Goal: Task Accomplishment & Management: Manage account settings

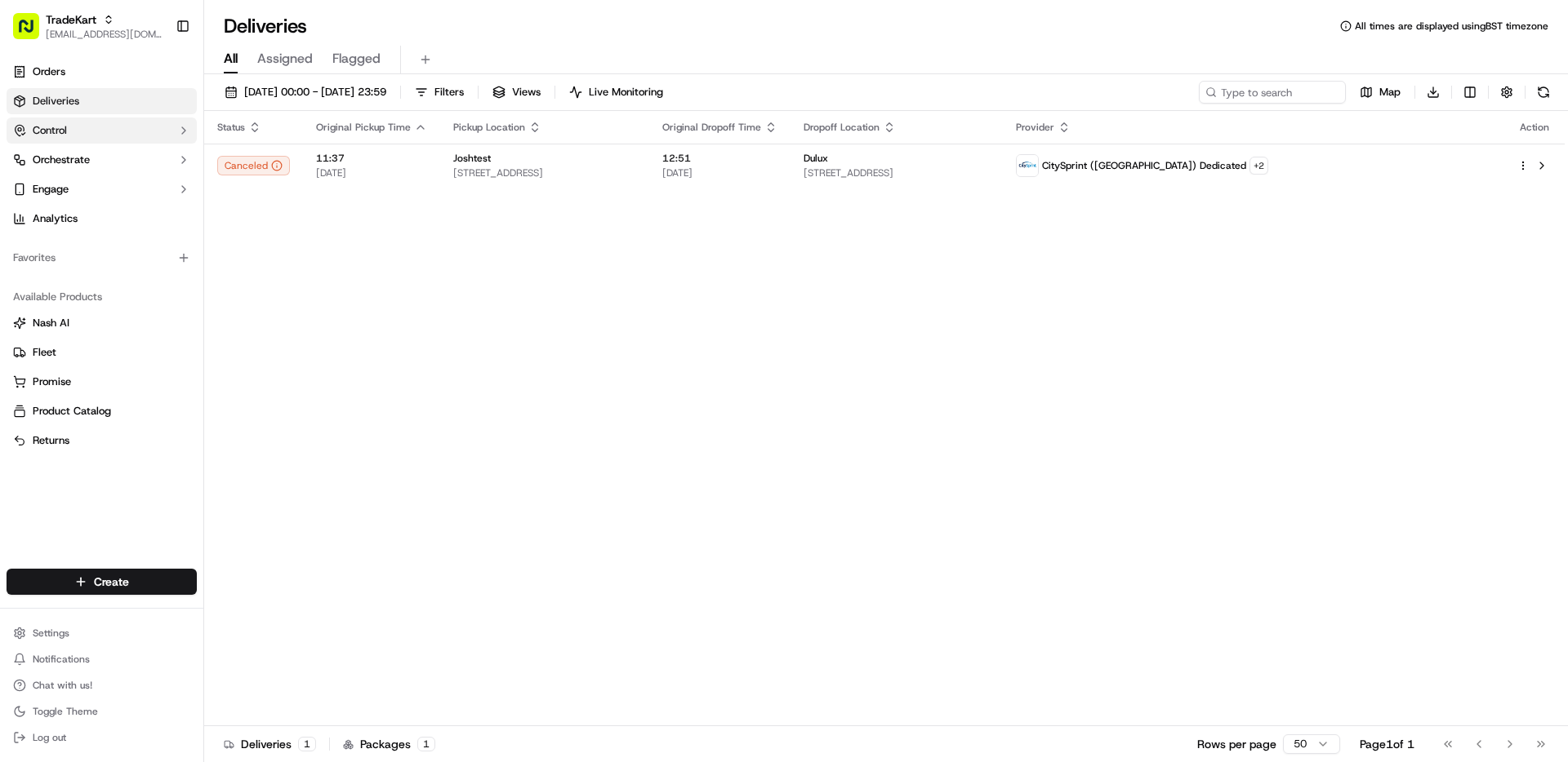
click at [116, 128] on button "Control" at bounding box center [101, 130] width 191 height 26
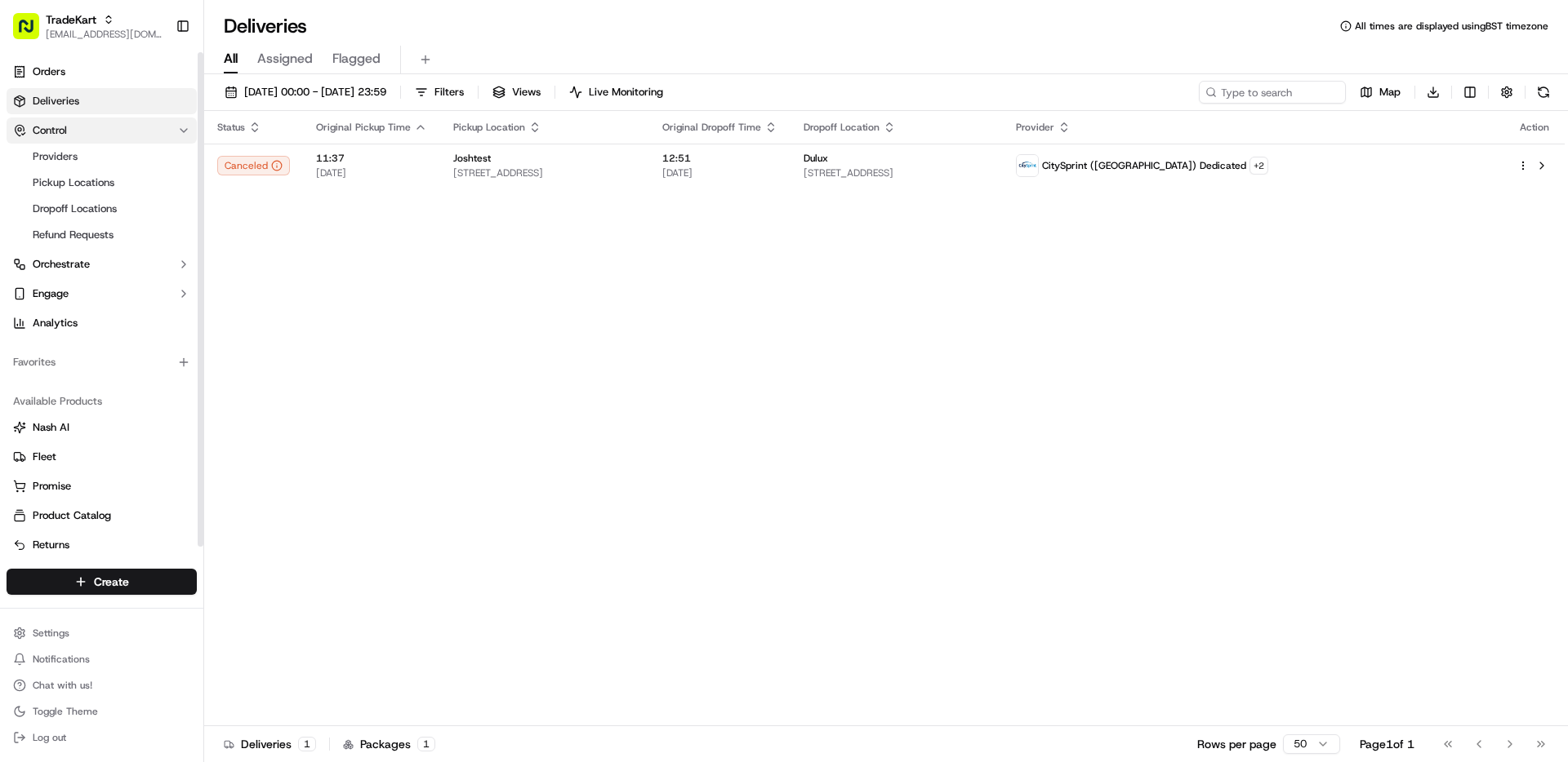
click at [115, 128] on button "Control" at bounding box center [101, 130] width 191 height 26
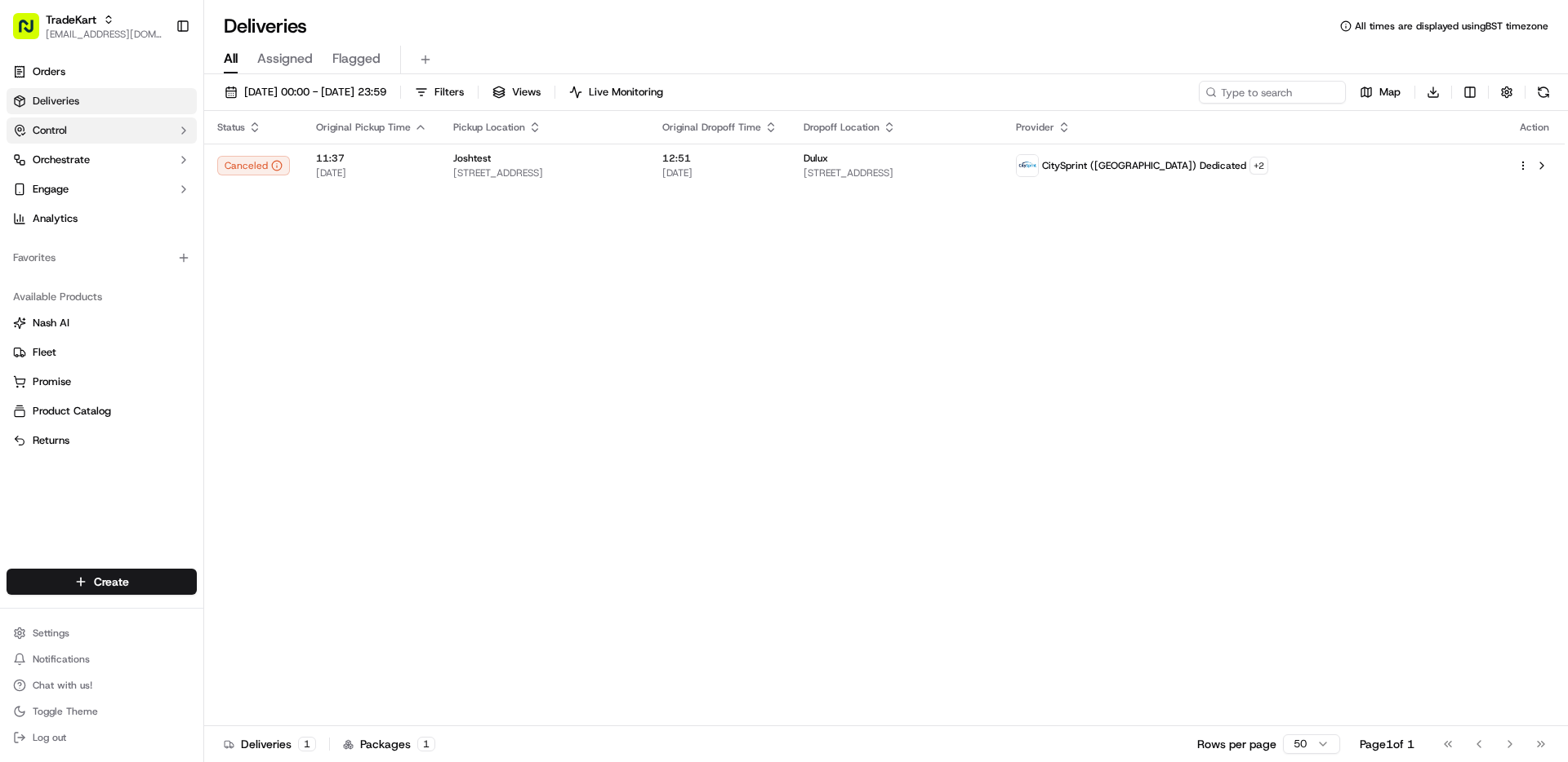
click at [112, 138] on button "Control" at bounding box center [101, 130] width 191 height 26
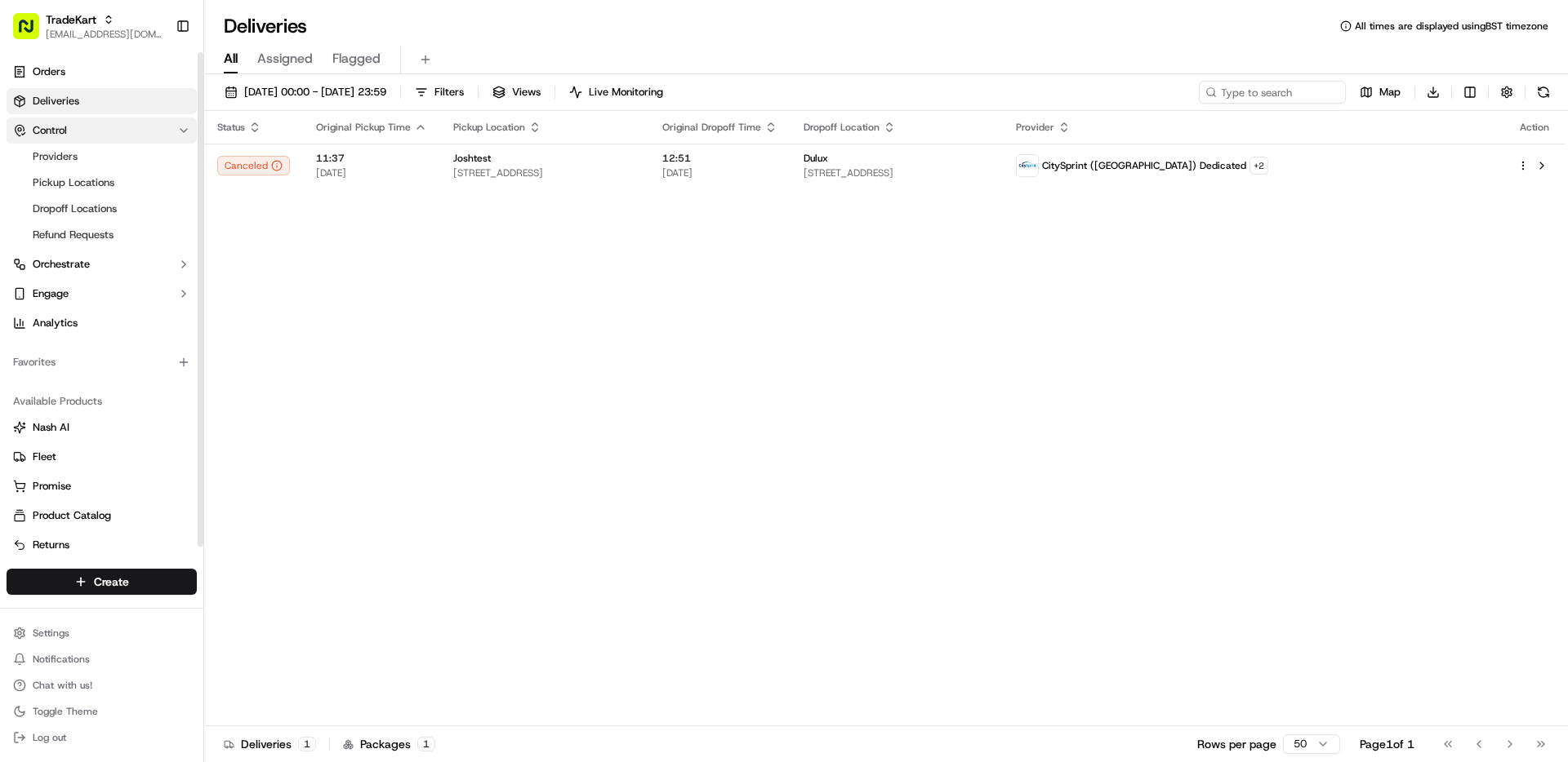
click at [112, 138] on button "Control" at bounding box center [101, 130] width 191 height 26
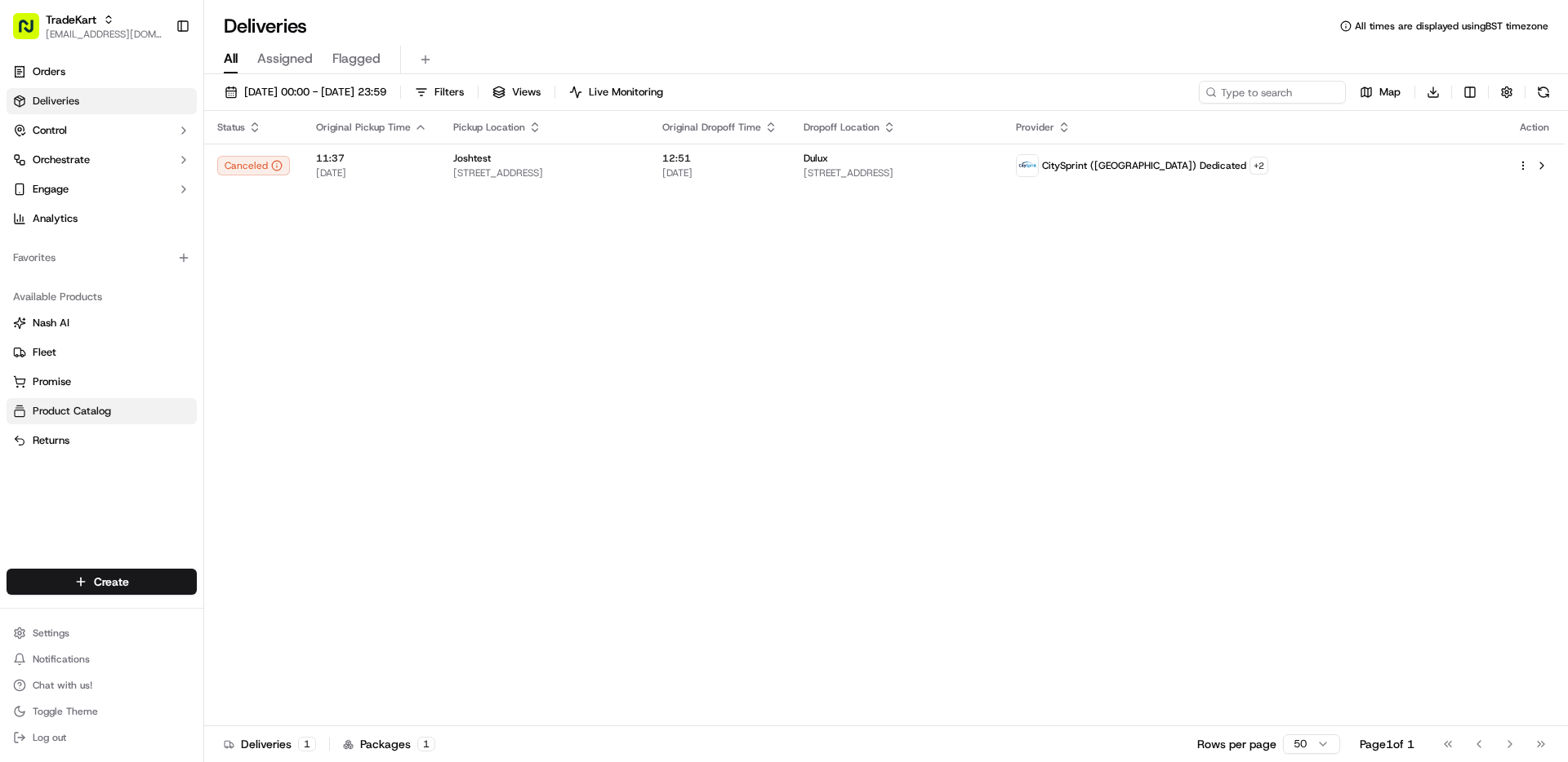
click at [99, 411] on span "Product Catalog" at bounding box center [72, 411] width 78 height 15
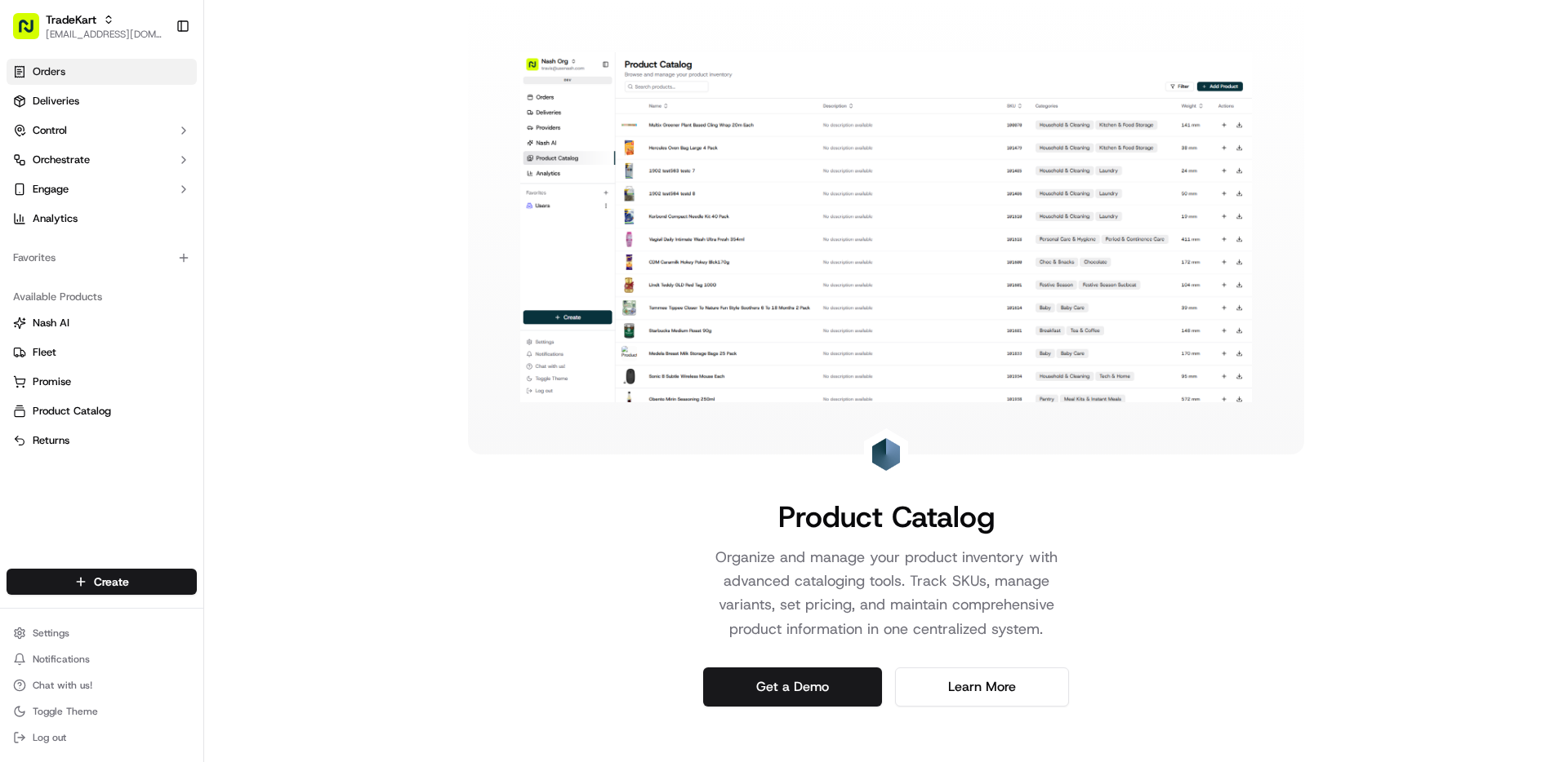
click at [64, 75] on span "Orders" at bounding box center [49, 72] width 33 height 15
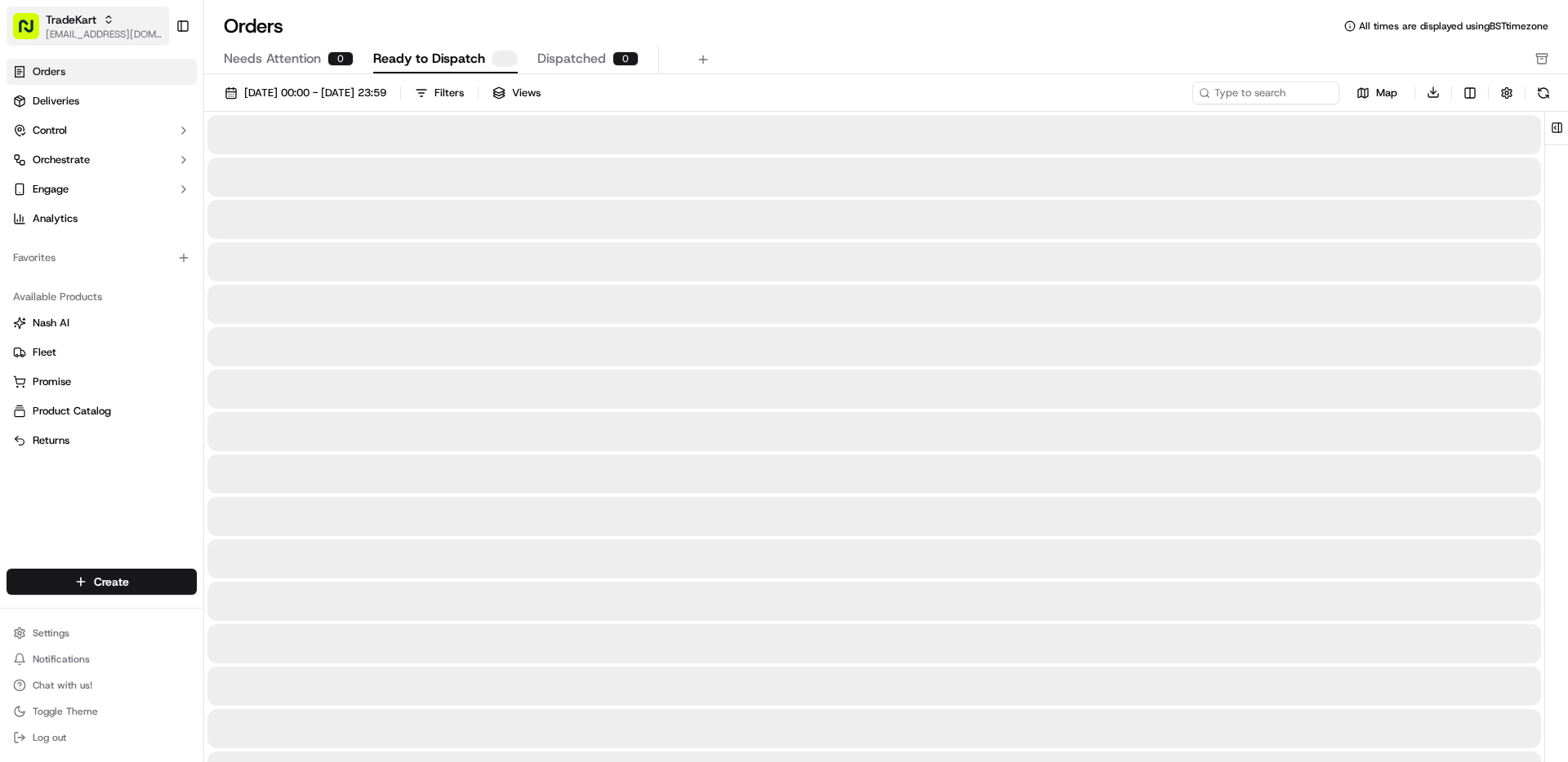
click at [105, 26] on div "TradeKart" at bounding box center [105, 19] width 117 height 16
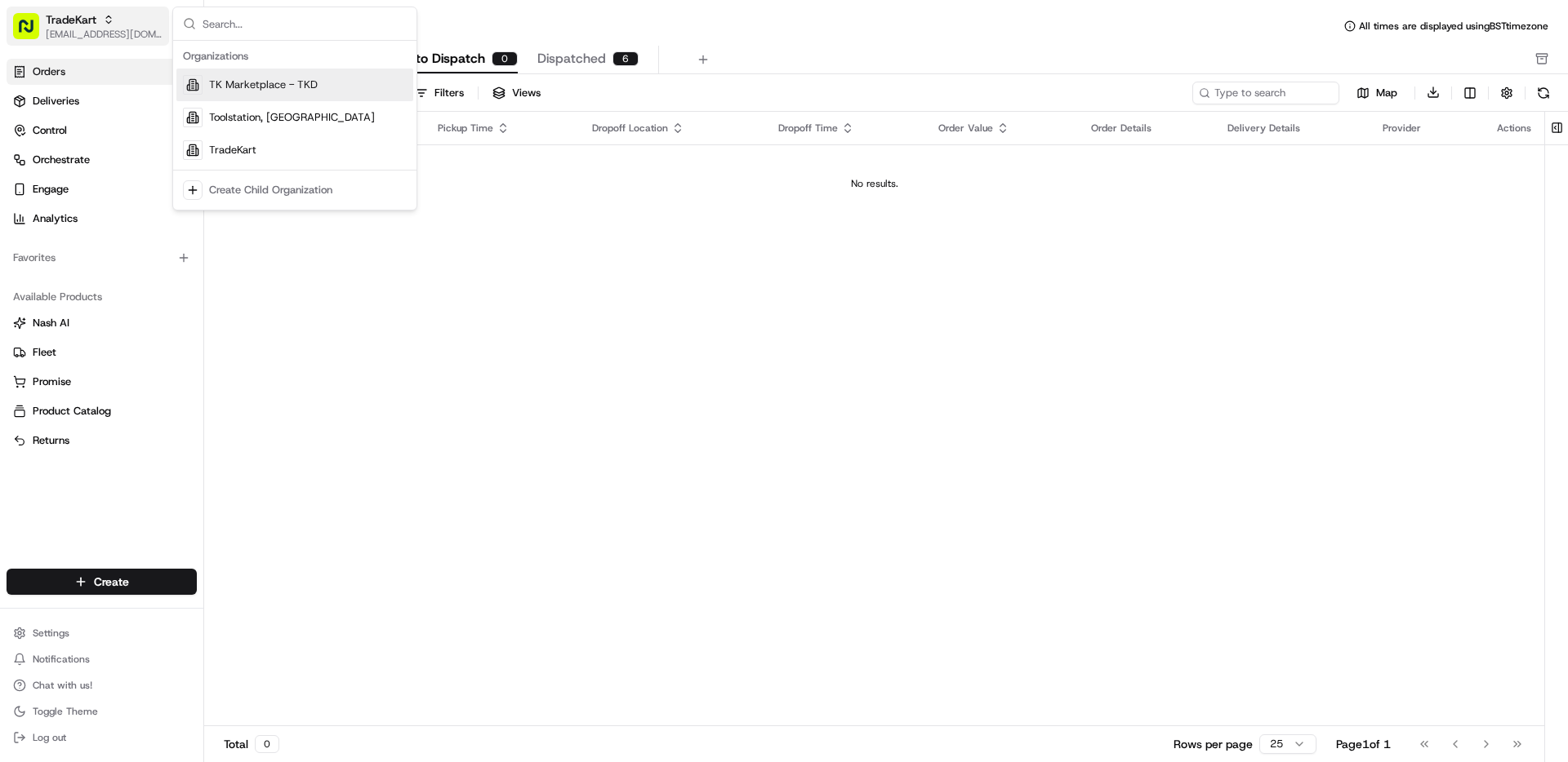
click at [105, 26] on div "TradeKart" at bounding box center [105, 19] width 117 height 16
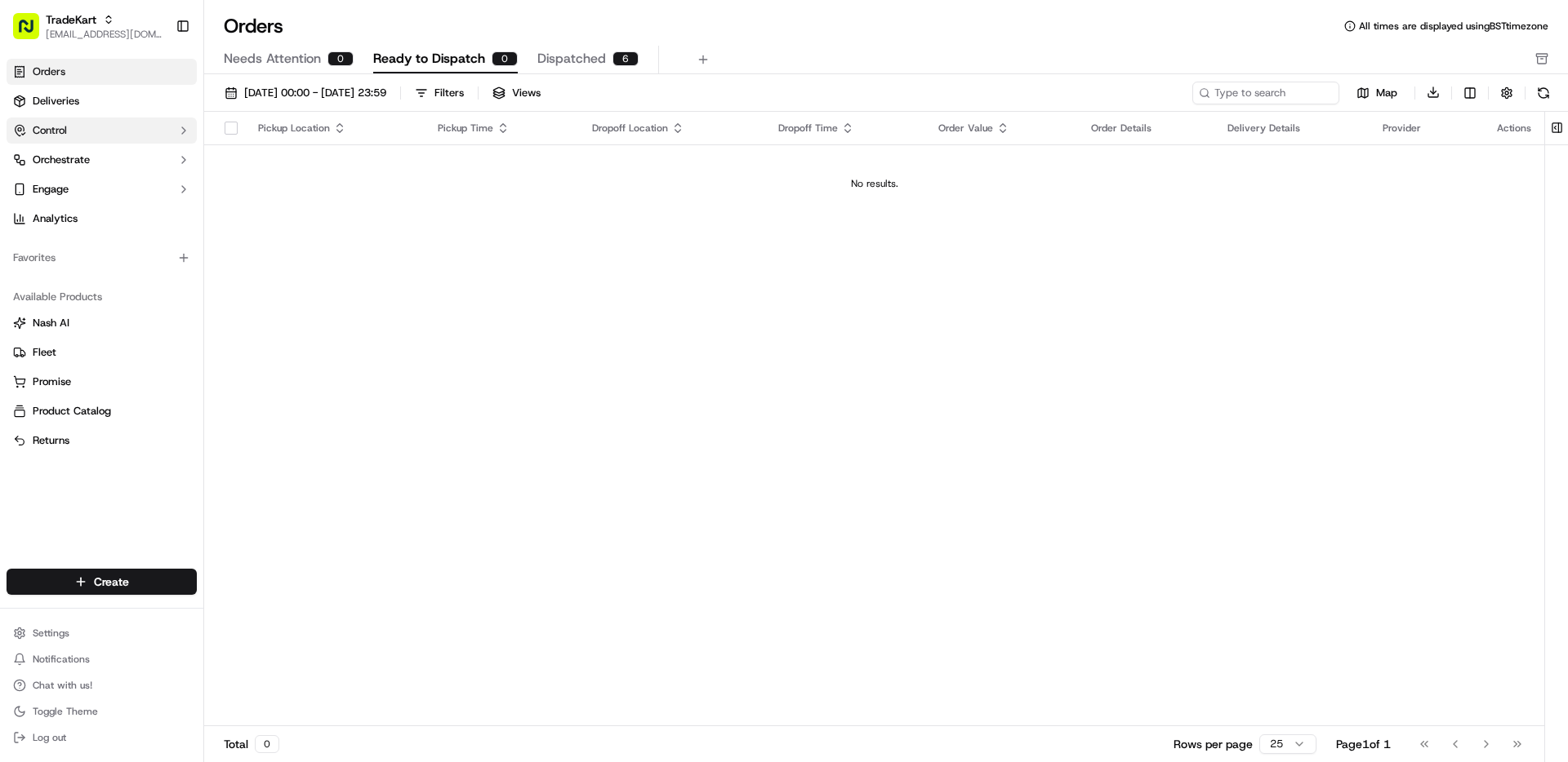
click at [90, 118] on button "Control" at bounding box center [101, 130] width 191 height 26
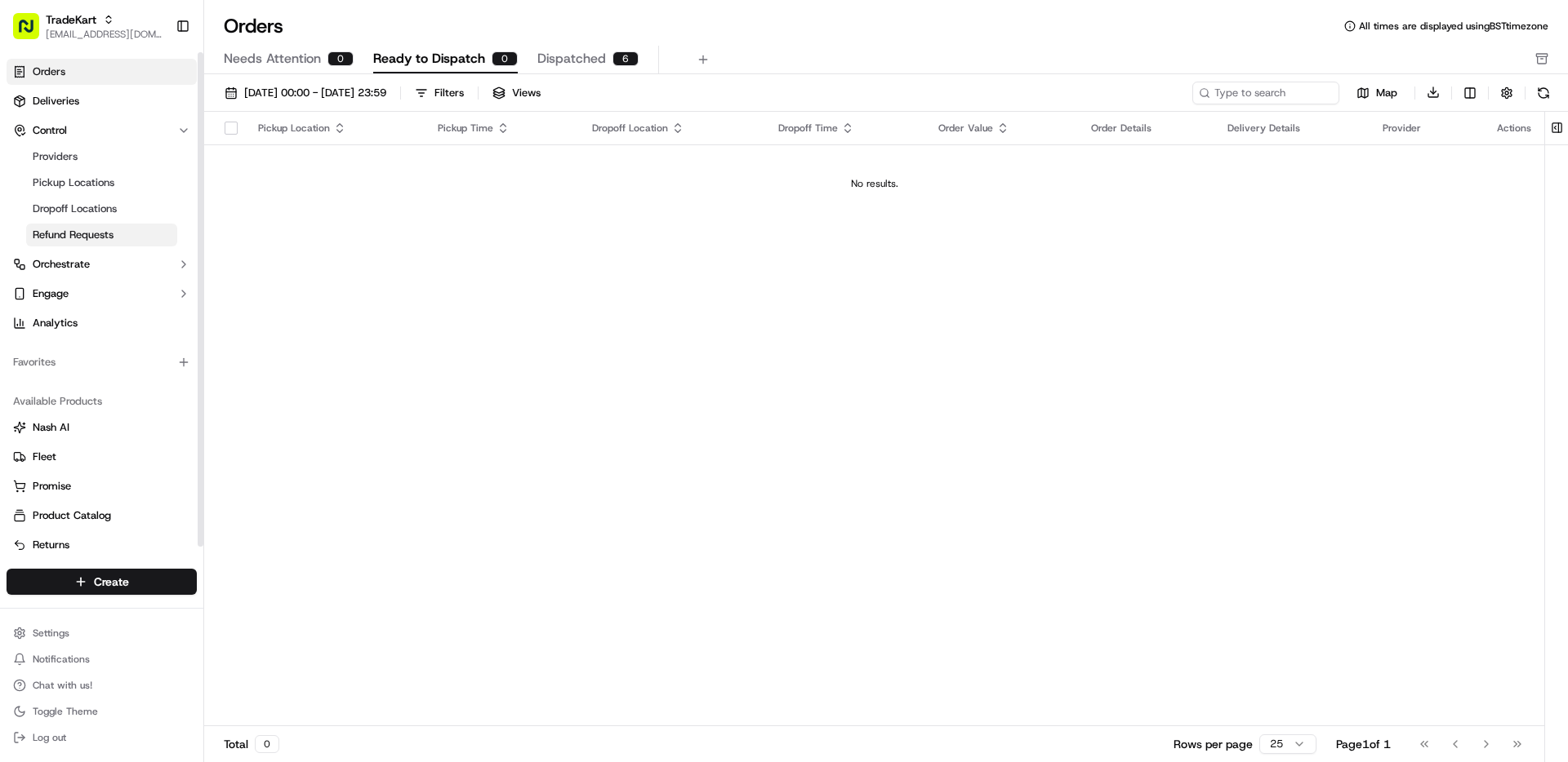
click at [112, 233] on span "Refund Requests" at bounding box center [73, 235] width 81 height 15
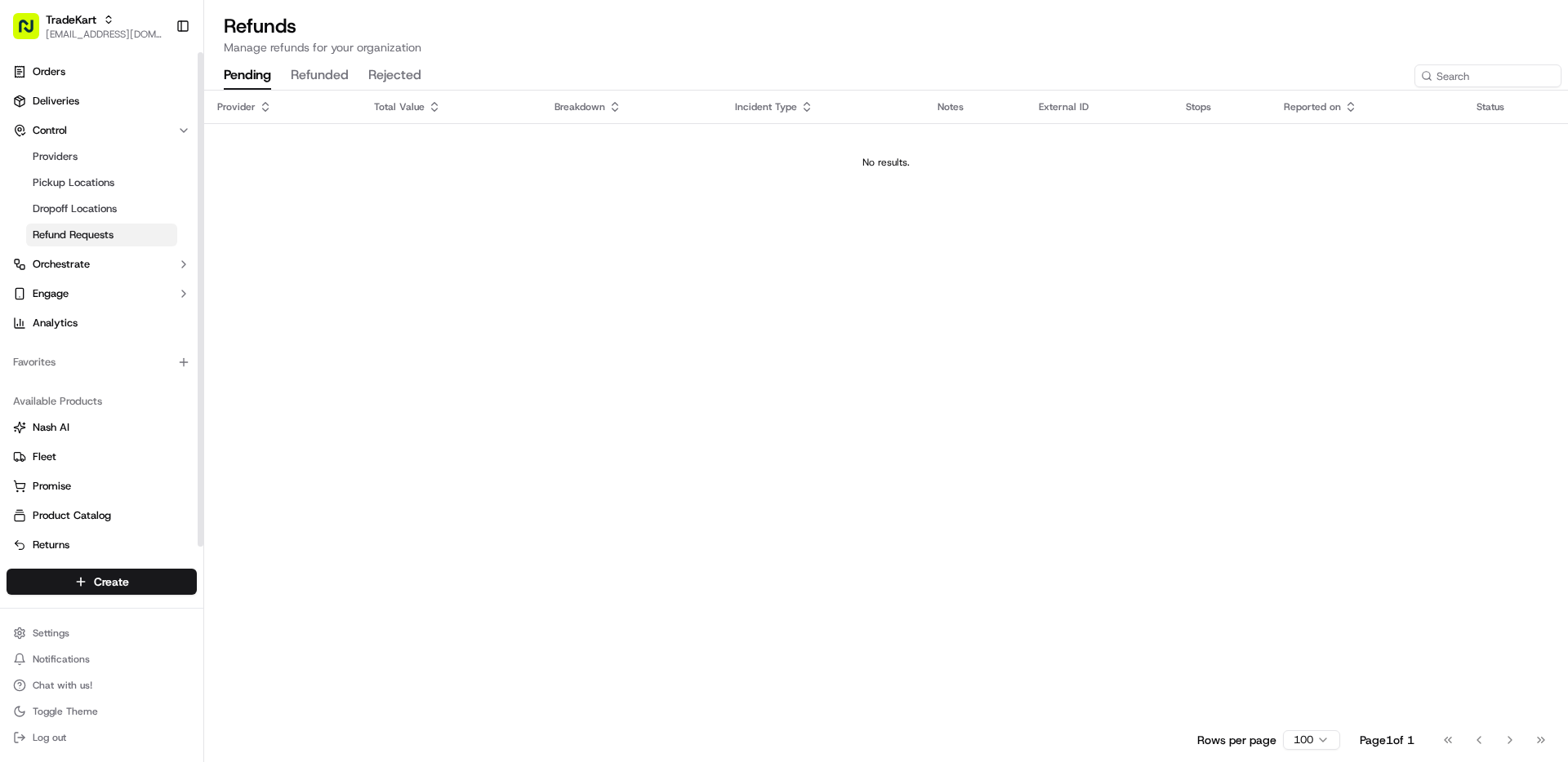
click at [316, 78] on button "refunded" at bounding box center [319, 75] width 58 height 27
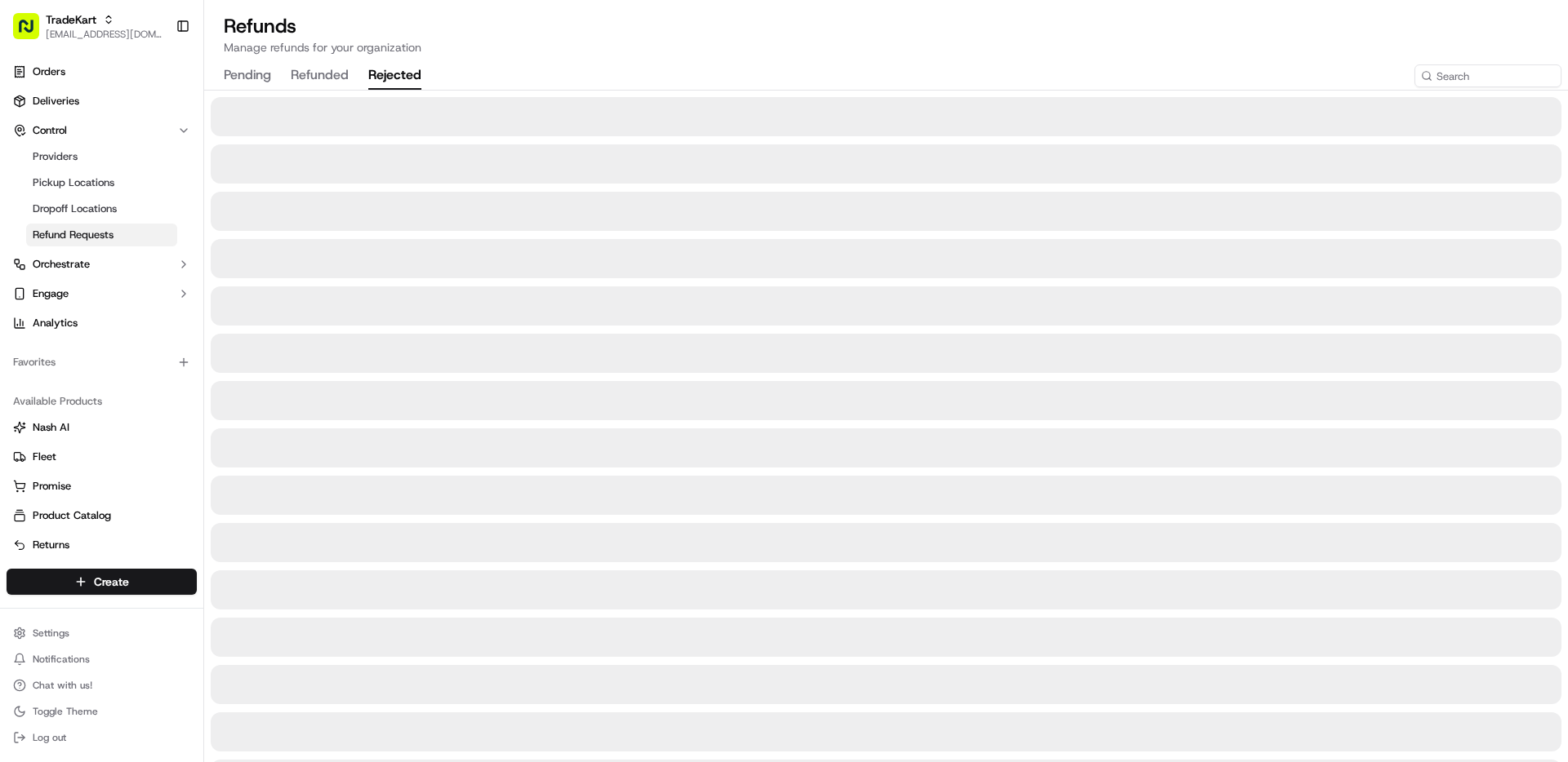
click at [387, 71] on button "rejected" at bounding box center [394, 75] width 53 height 27
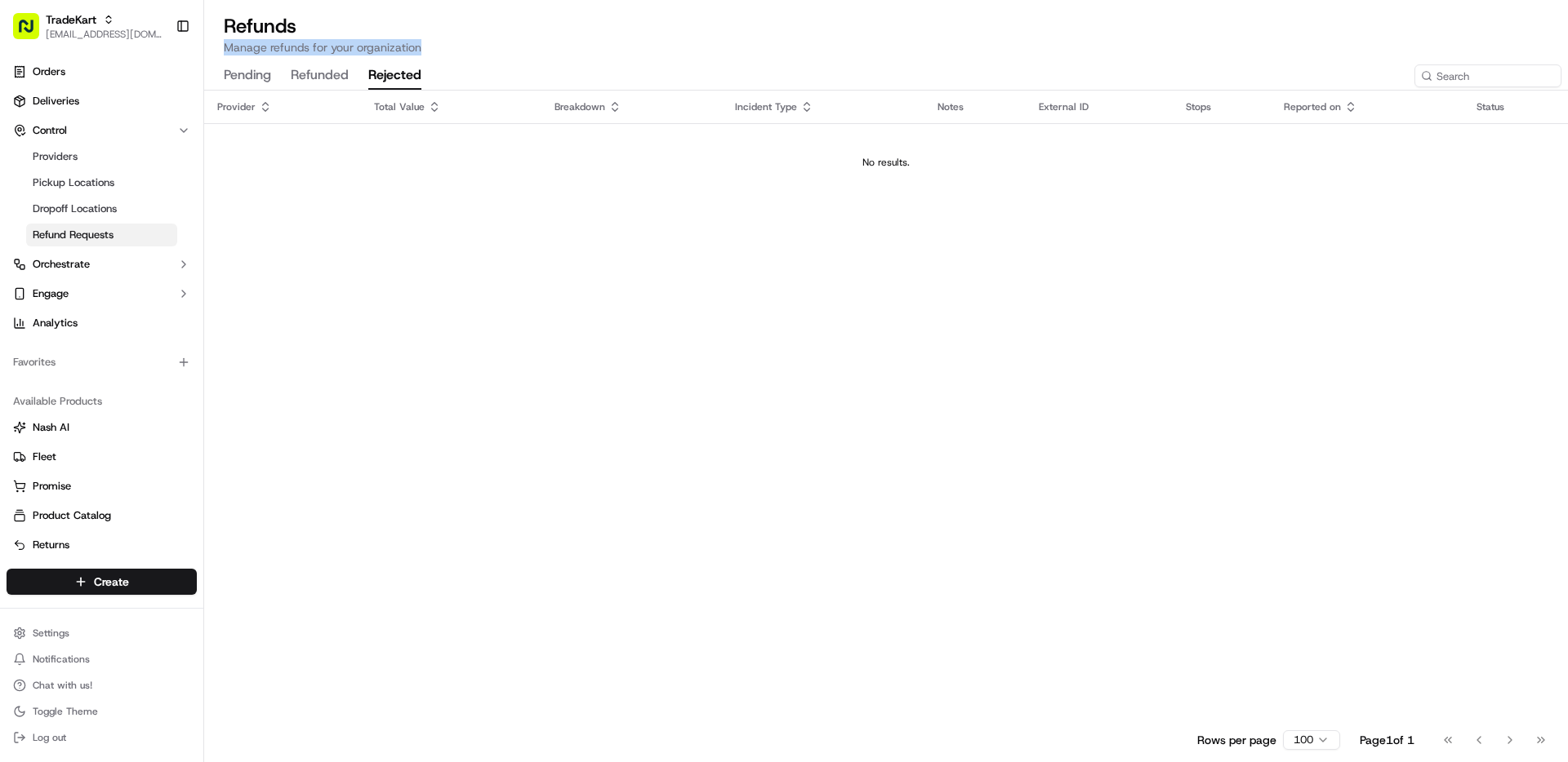
drag, startPoint x: 442, startPoint y: 43, endPoint x: 386, endPoint y: 34, distance: 56.7
click at [386, 34] on div "Refunds Manage refunds for your organization" at bounding box center [885, 35] width 1364 height 43
click at [679, 341] on div "Provider Total Value Breakdown Incident Type Notes External ID Stops Reported o…" at bounding box center [885, 406] width 1364 height 632
